Goal: Transaction & Acquisition: Obtain resource

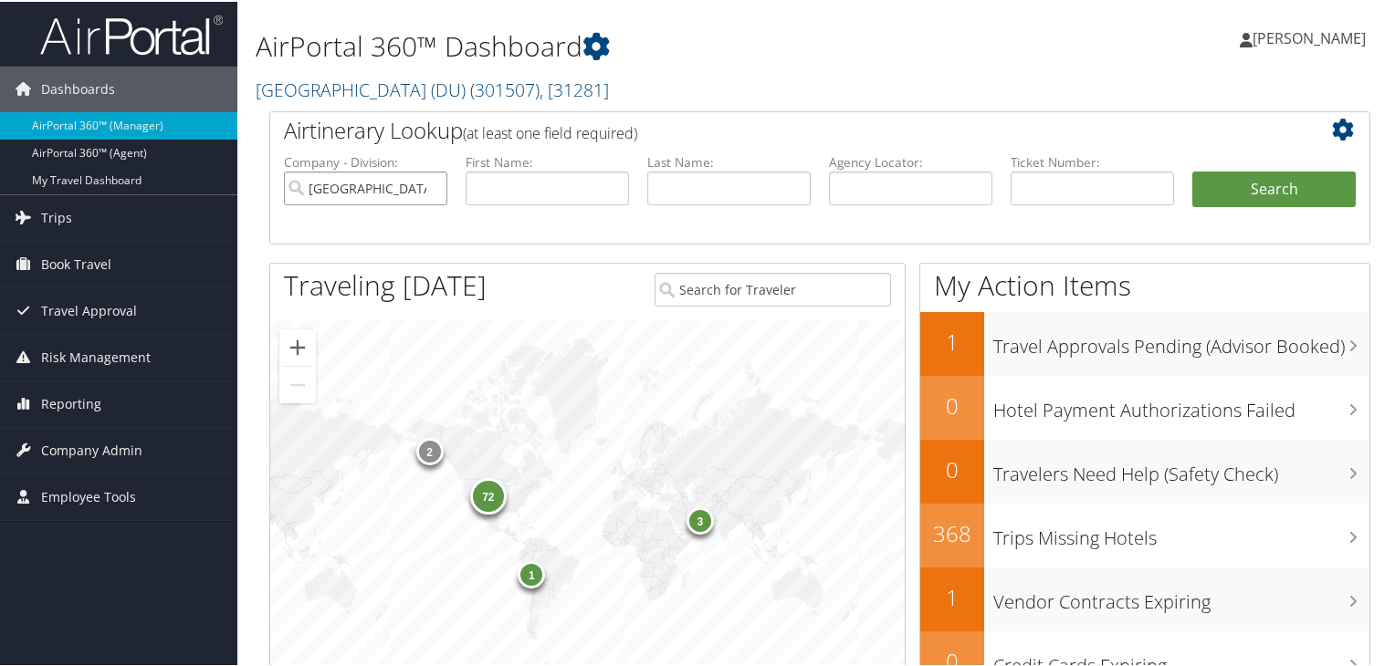
click at [427, 186] on input "[GEOGRAPHIC_DATA] (DU)" at bounding box center [365, 187] width 163 height 34
click at [902, 185] on input "text" at bounding box center [910, 187] width 163 height 34
paste input "DM9Y5N"
type input "DM9Y5N"
click at [1192, 170] on button "Search" at bounding box center [1273, 188] width 163 height 37
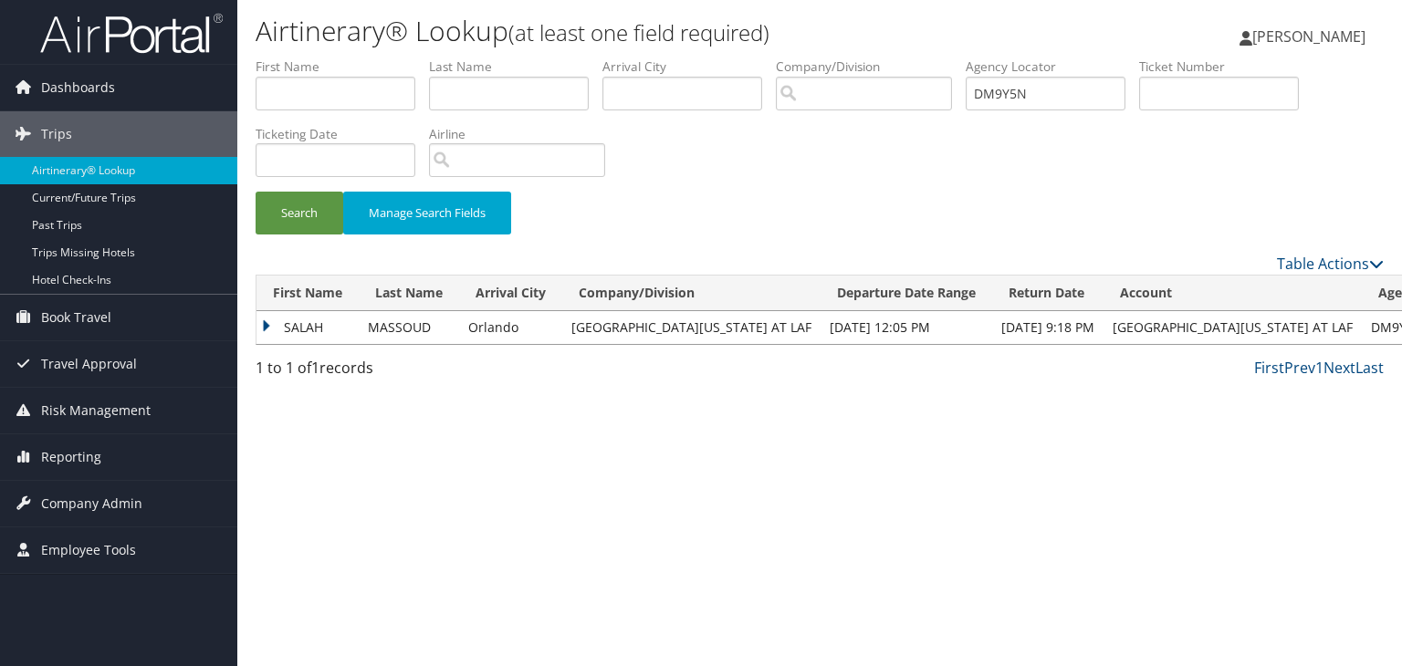
click at [262, 326] on td "SALAH" at bounding box center [308, 327] width 102 height 33
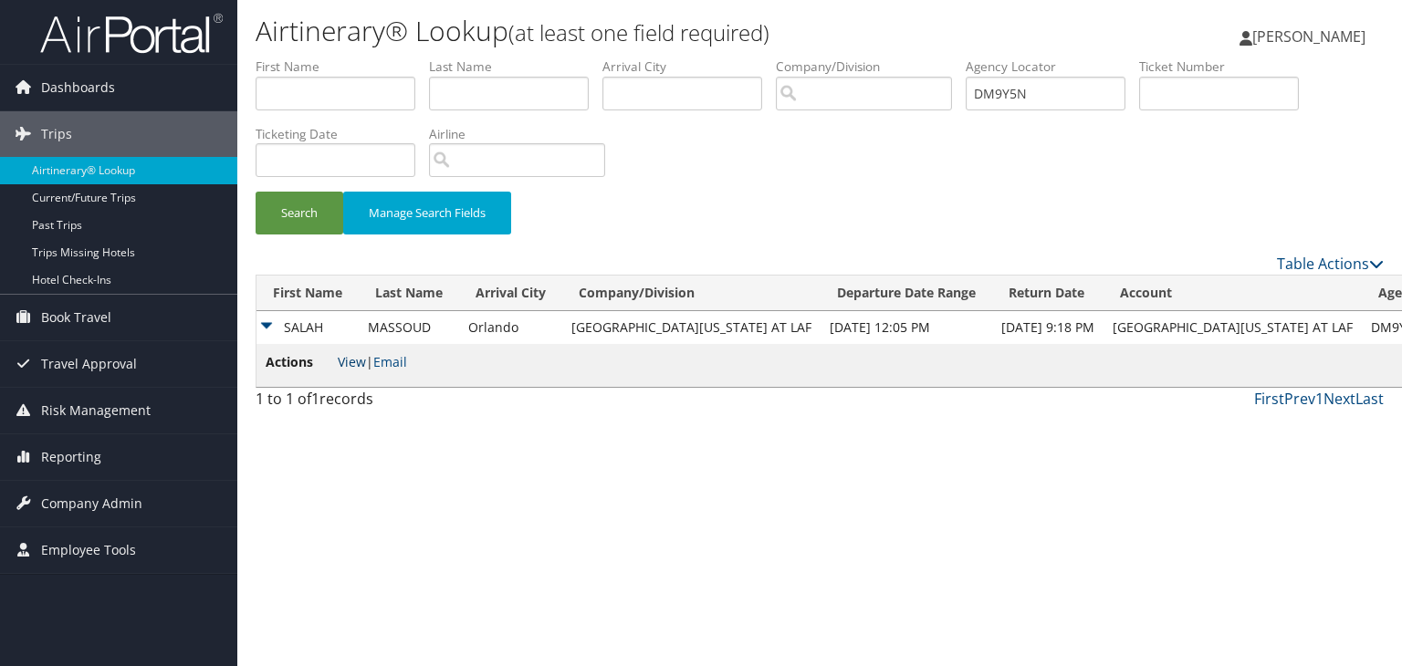
click at [346, 365] on link "View" at bounding box center [352, 361] width 28 height 17
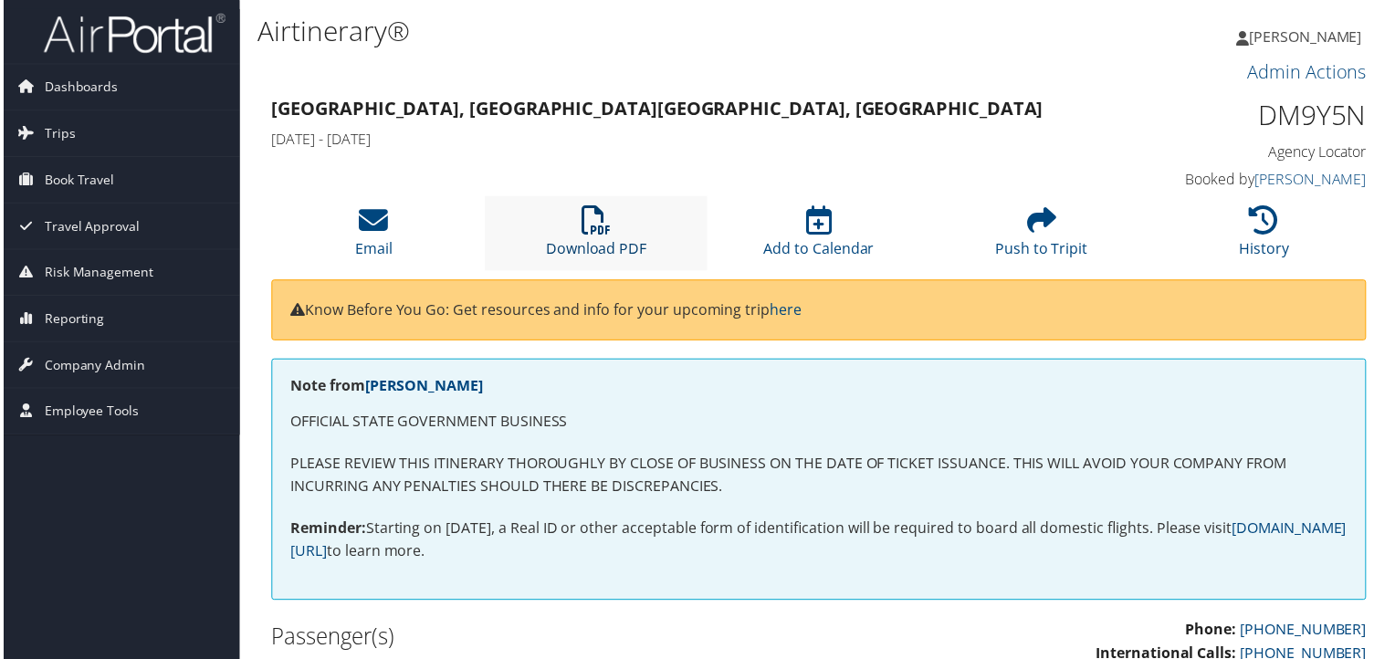
click at [603, 246] on link "Download PDF" at bounding box center [595, 238] width 101 height 44
